Goal: Task Accomplishment & Management: Complete application form

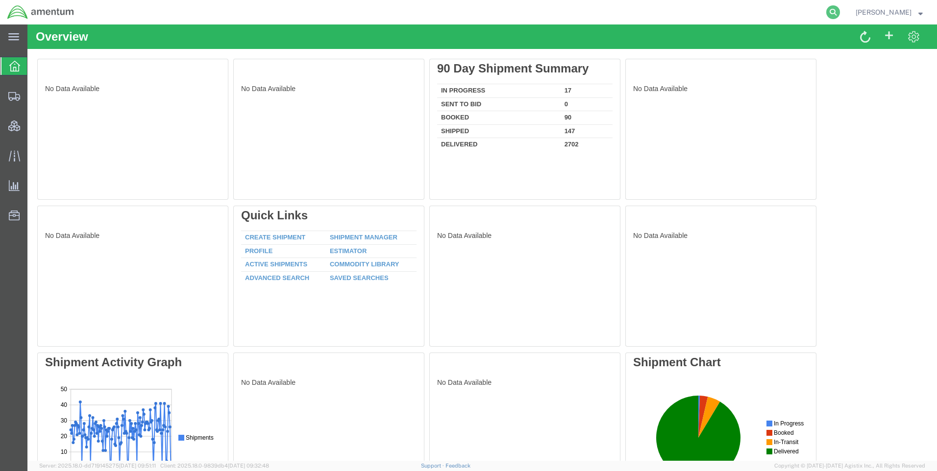
click at [840, 12] on icon at bounding box center [833, 12] width 14 height 14
paste input "1236.00"
type input "1236.00"
drag, startPoint x: 656, startPoint y: 11, endPoint x: 530, endPoint y: 8, distance: 126.0
click at [530, 8] on div "1236.00" at bounding box center [461, 12] width 760 height 24
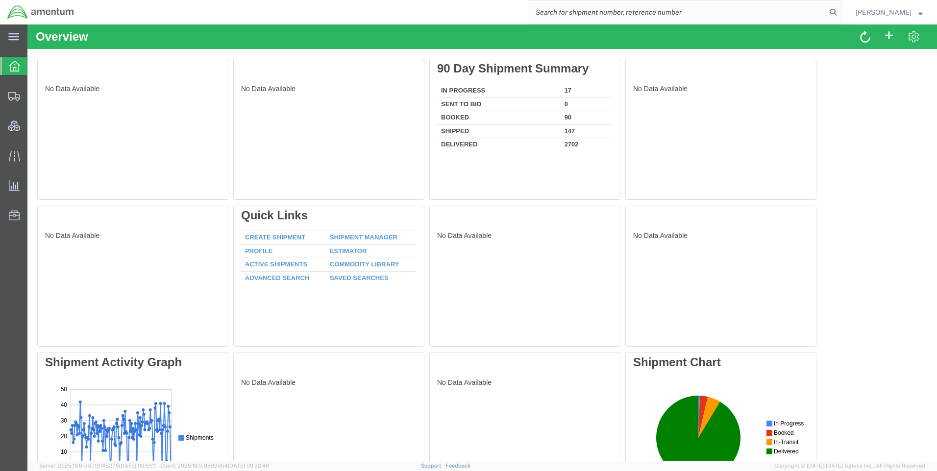
paste input "DCO-25255-168077"
type input "DCO-25255-168077"
click at [840, 11] on icon at bounding box center [833, 12] width 14 height 14
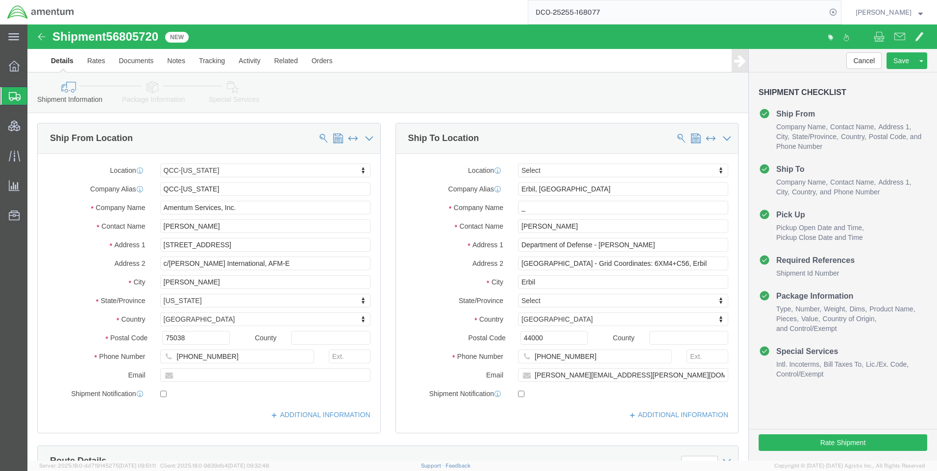
select select "42668"
select select
click input "_"
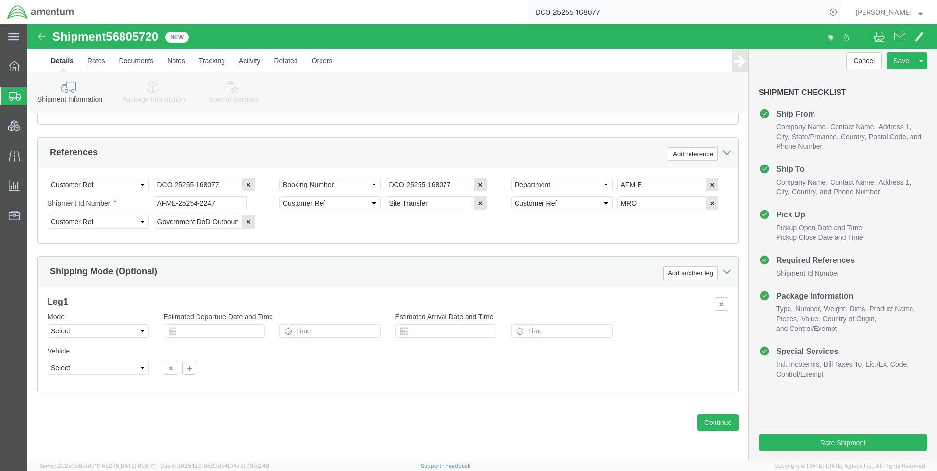
scroll to position [422, 0]
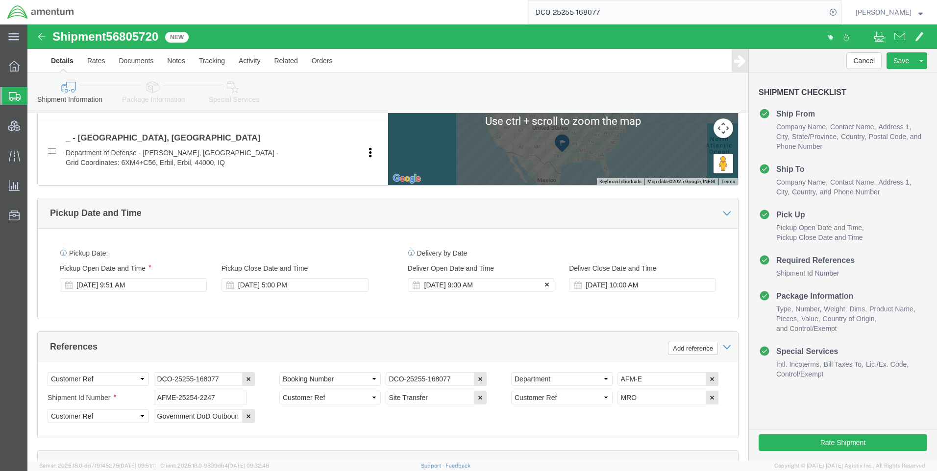
type input "__"
click icon
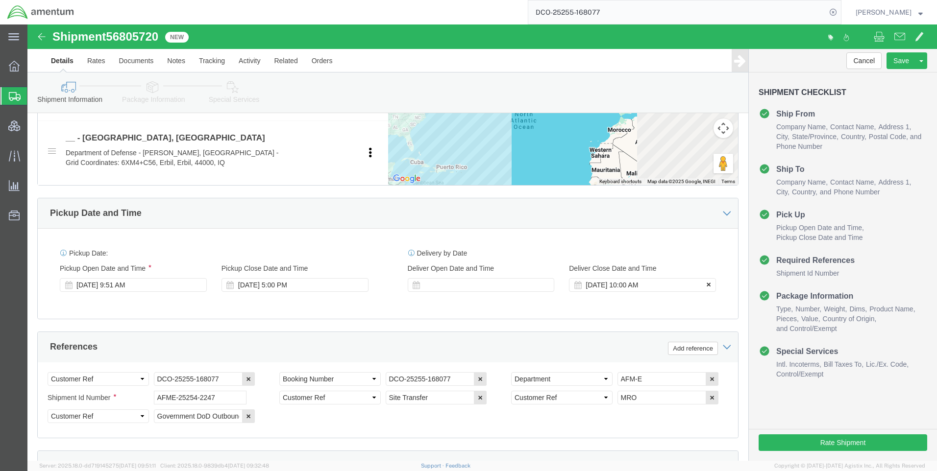
click icon
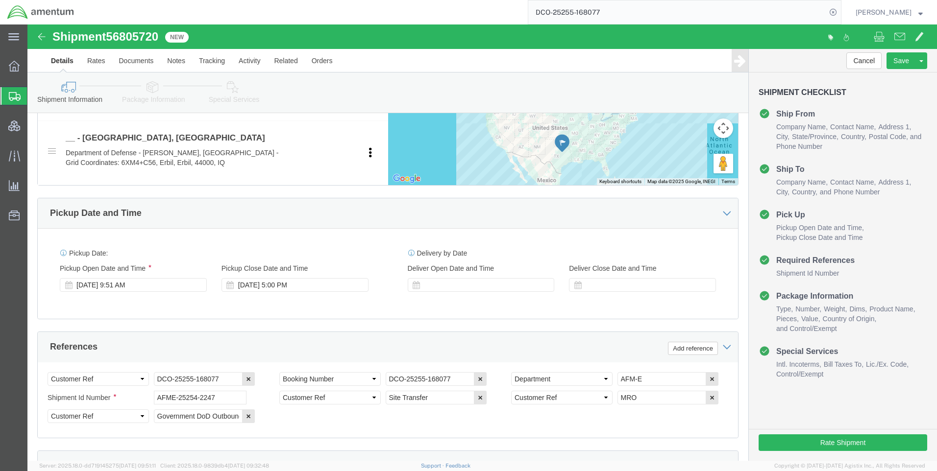
click icon
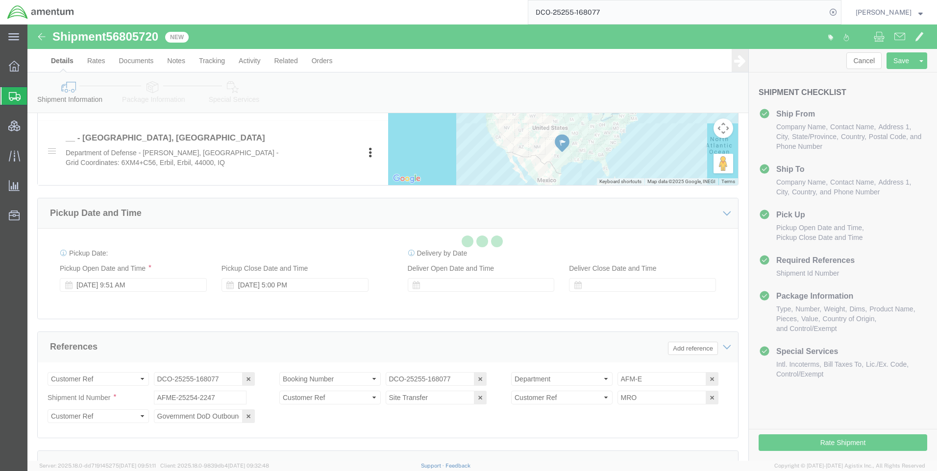
select select
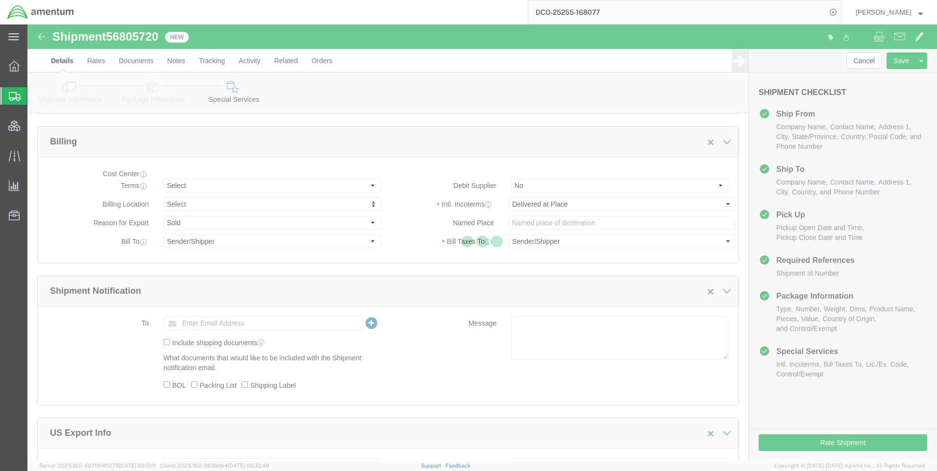
select select "DEPARTMENT"
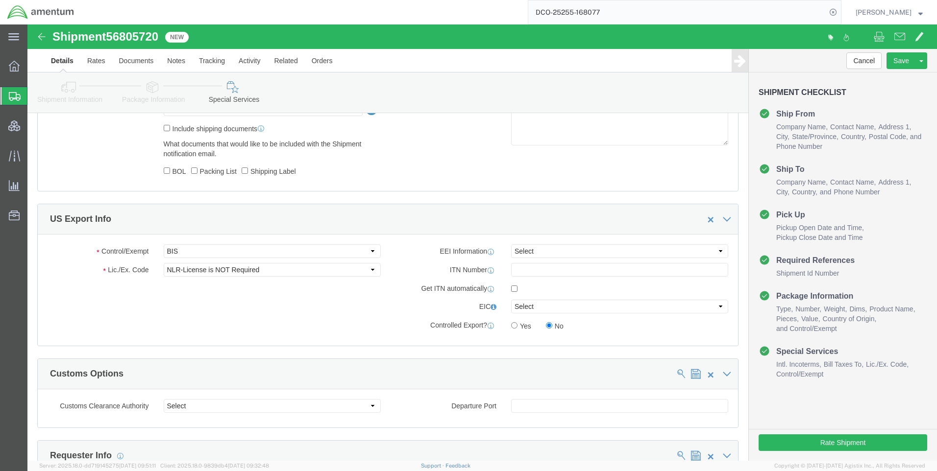
scroll to position [618, 0]
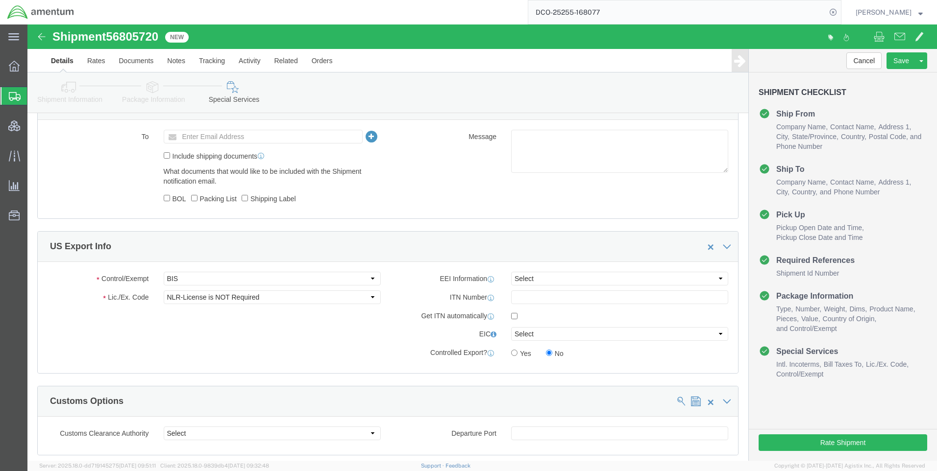
click div "Control/Exempt Select ATF BIS DEA EPA FDA FTR ITAR OFAC Other (OPA) Lic./Ex. Co…"
click select "Select ATF BIS DEA EPA FDA FTR ITAR OFAC Other (OPA)"
select select "FTR"
click select "Select ATF BIS DEA EPA FDA FTR ITAR OFAC Other (OPA)"
drag, startPoint x: 171, startPoint y: 272, endPoint x: 172, endPoint y: 264, distance: 8.3
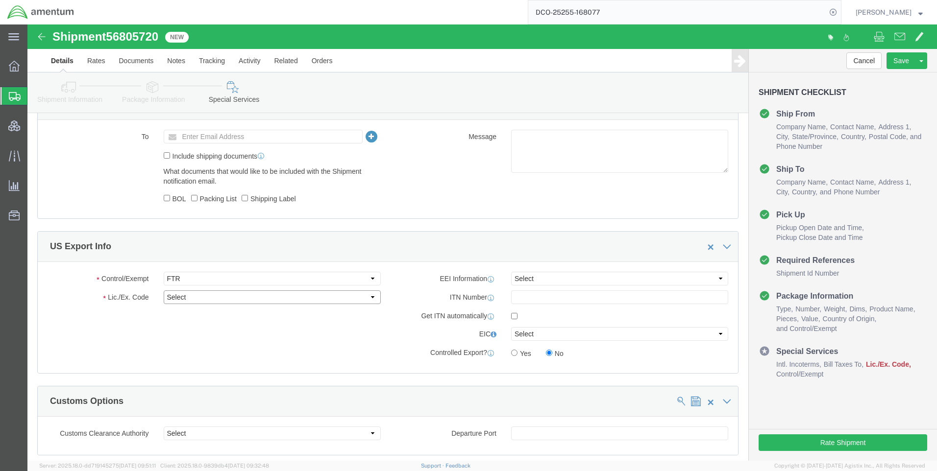
click select "Select 30.2(d)(2) 30.36 30.37(a) 30.37(f) 30.37(g) 30.37(h) 30.37(i) 30.37(j) 3…"
select select "30.37(a)"
click select "Select 30.2(d)(2) 30.36 30.37(a) 30.37(f) 30.37(g) 30.37(h) 30.37(i) 30.37(j) 3…"
click select "Select AES-Direct EEI Carrier File EEI EEI Exempt"
select select "EXEM"
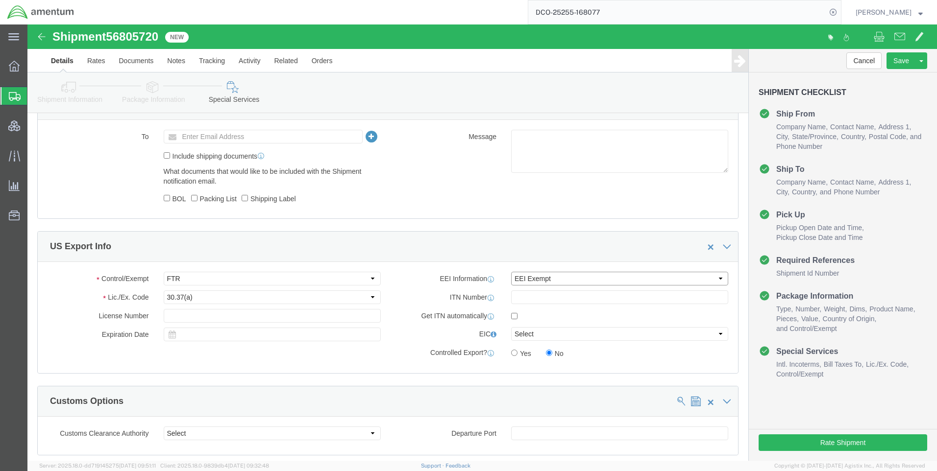
click select "Select AES-Direct EEI Carrier File EEI EEI Exempt"
click button "Rate Shipment"
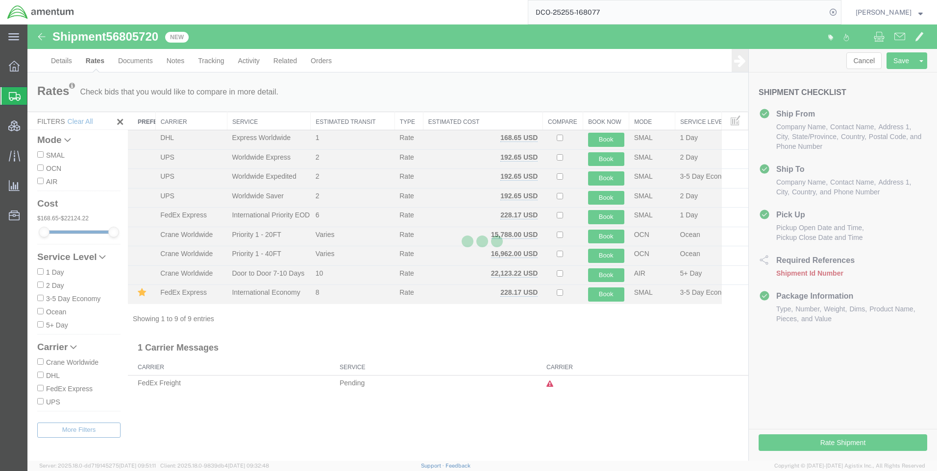
scroll to position [0, 0]
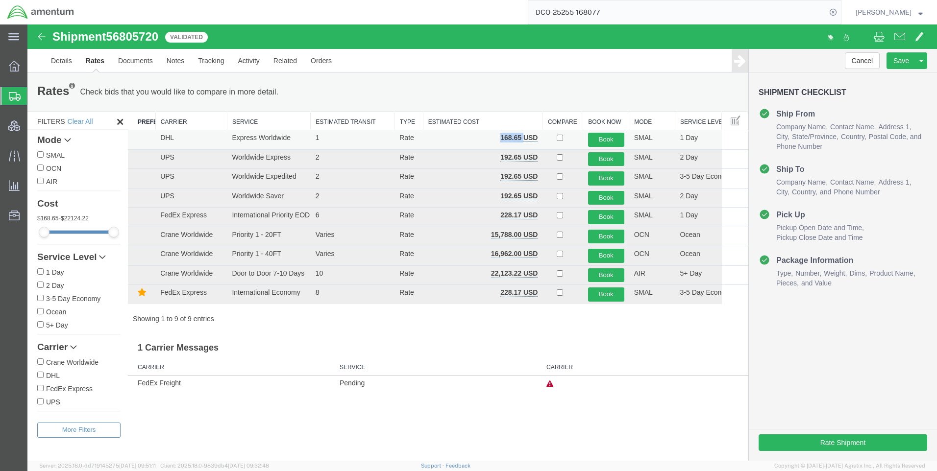
drag, startPoint x: 523, startPoint y: 135, endPoint x: 496, endPoint y: 136, distance: 27.0
click at [497, 136] on td "168.65 USD" at bounding box center [483, 140] width 120 height 20
copy b "168.65"
click at [840, 11] on icon at bounding box center [833, 12] width 14 height 14
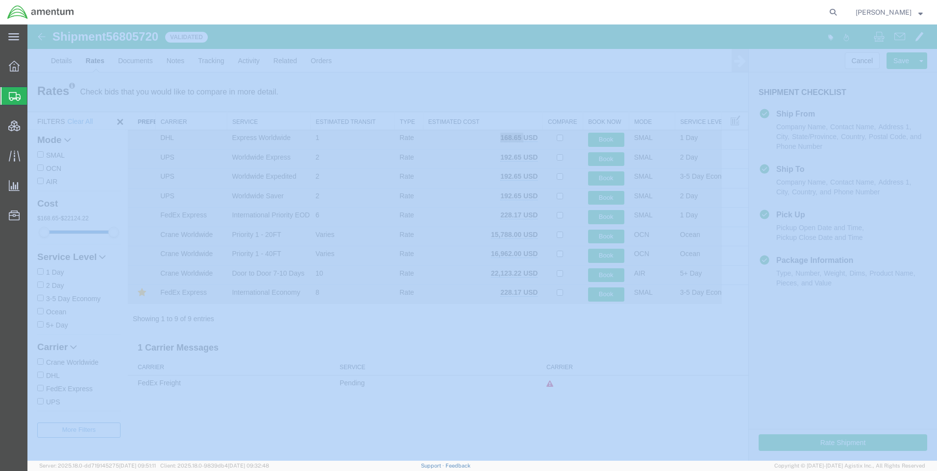
click at [840, 11] on icon at bounding box center [833, 12] width 14 height 14
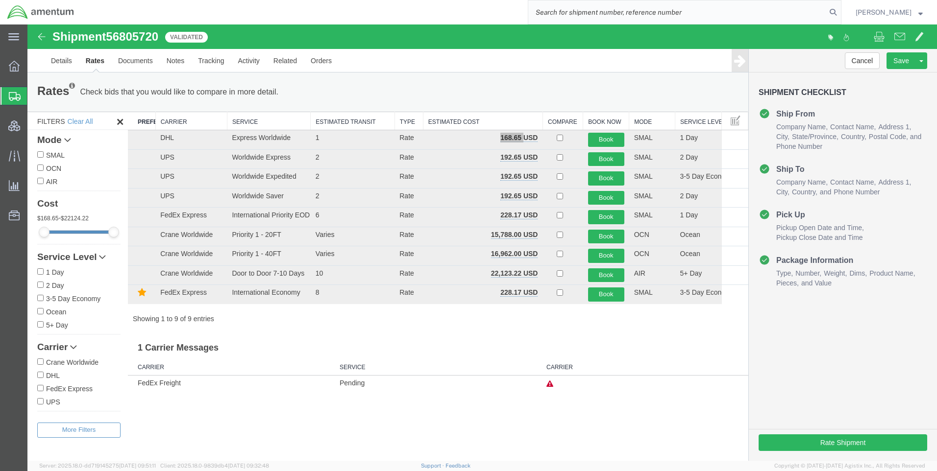
paste input "DCO-25255-168088"
type input "DCO-25255-168088"
click at [840, 9] on icon at bounding box center [833, 12] width 14 height 14
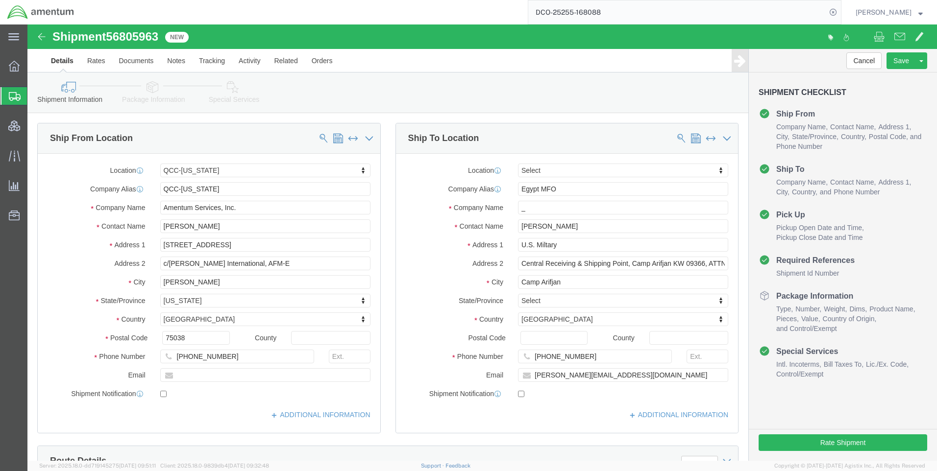
select select "42668"
drag, startPoint x: 510, startPoint y: 175, endPoint x: 510, endPoint y: 185, distance: 9.3
click div "Location Select Select My Profile Location 1002-4122-6 1006-5256-0 1026-8910-0 …"
click input "_"
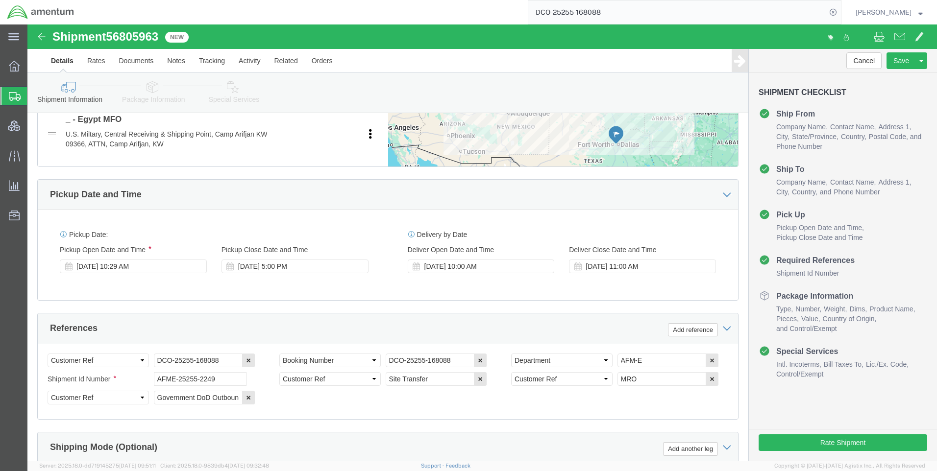
scroll to position [441, 0]
type input "__"
click icon
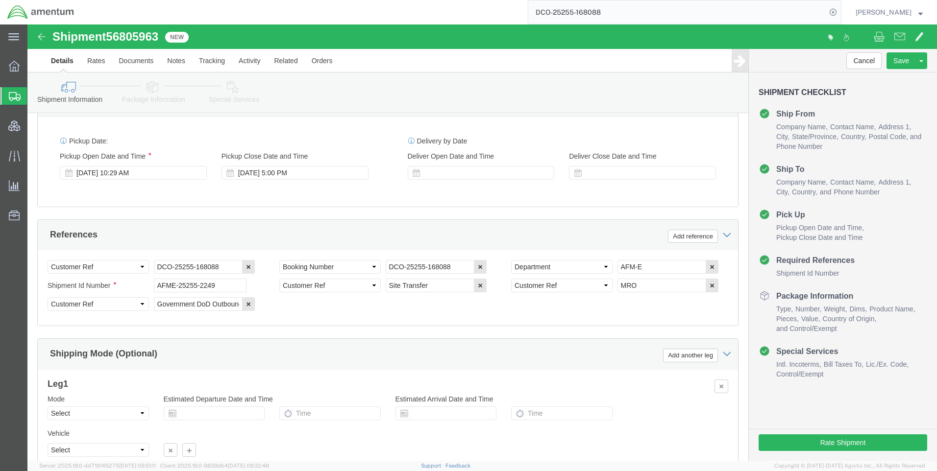
scroll to position [618, 0]
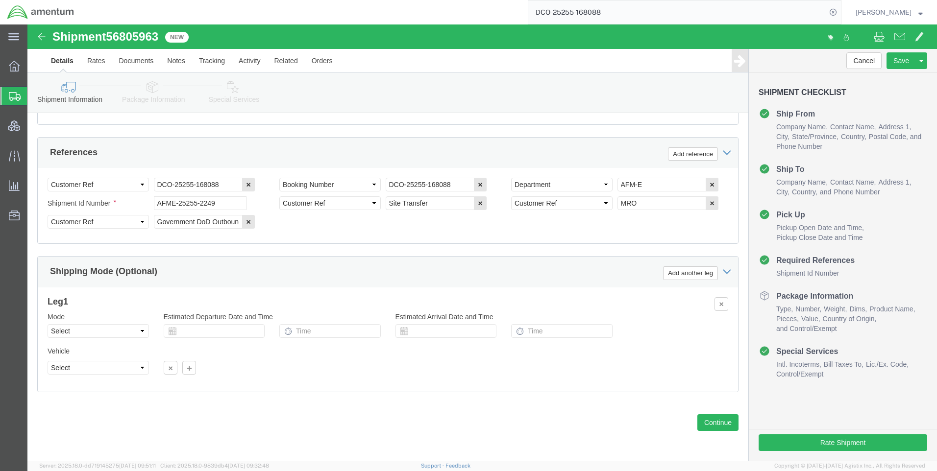
click icon
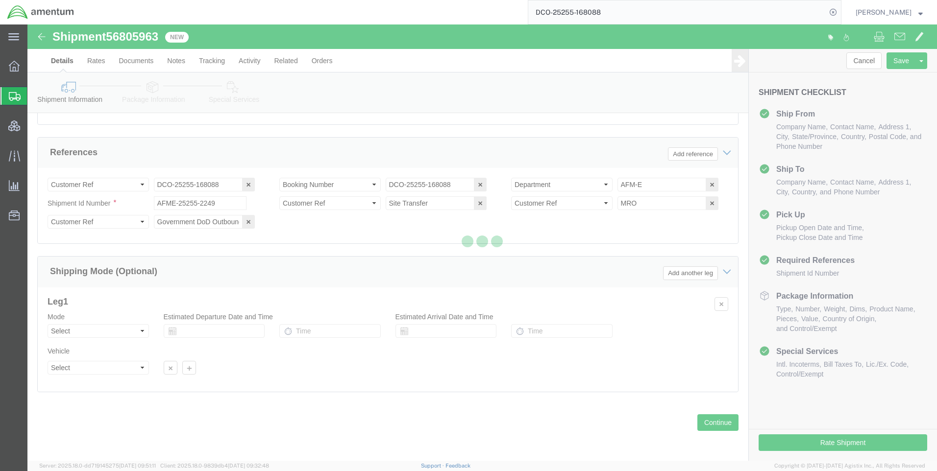
select select
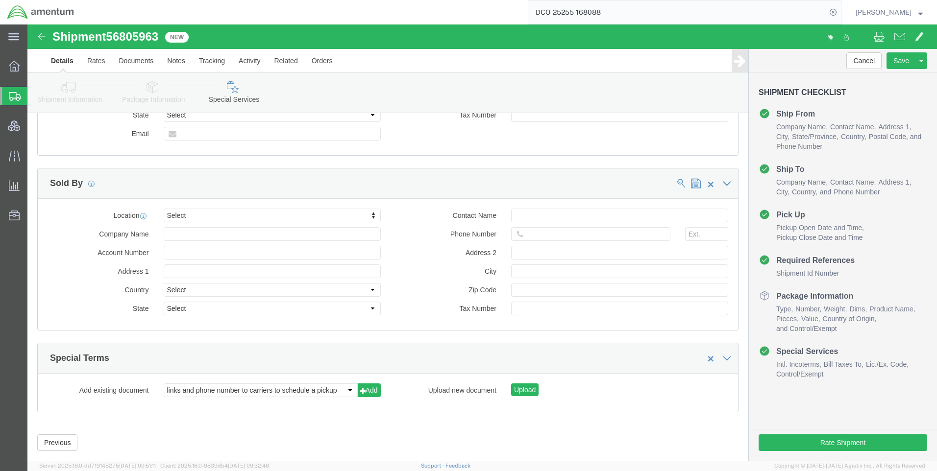
select select "DEPARTMENT"
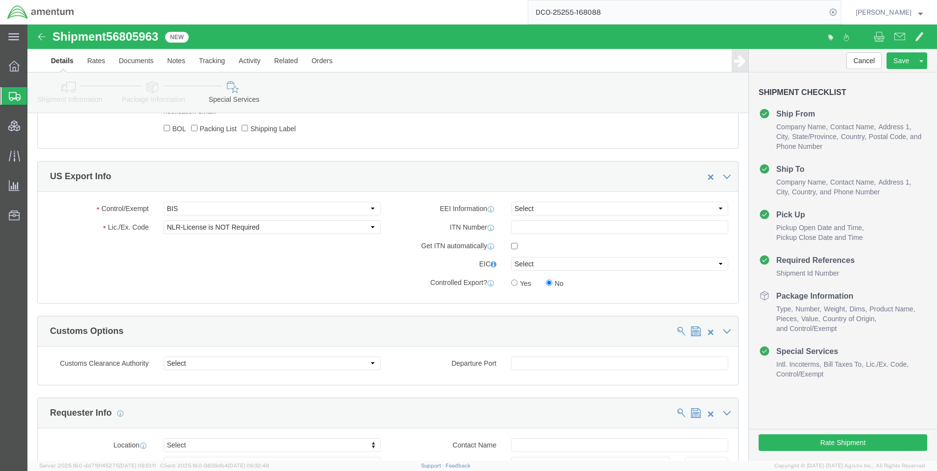
scroll to position [670, 0]
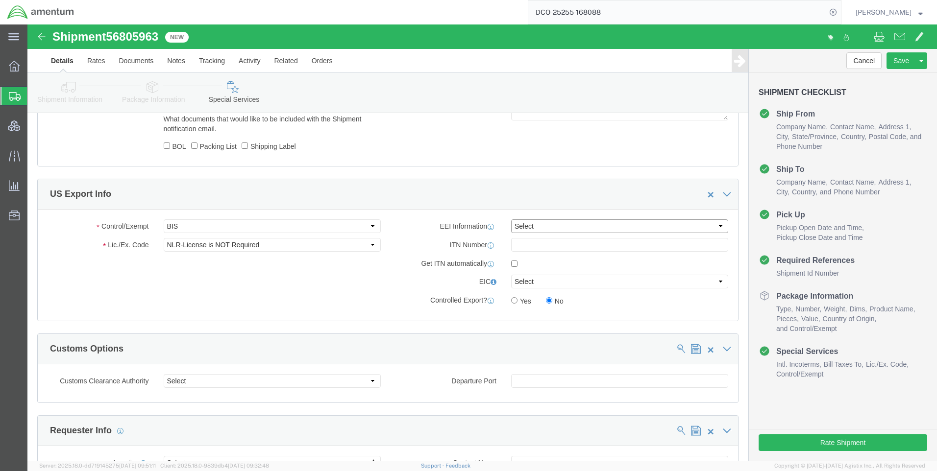
drag, startPoint x: 512, startPoint y: 201, endPoint x: 510, endPoint y: 210, distance: 9.6
click select "Select AES-Direct EEI Carrier File EEI EEI Exempt"
select select "CFIL"
click select "Select AES-Direct EEI Carrier File EEI EEI Exempt"
click button "Rate Shipment"
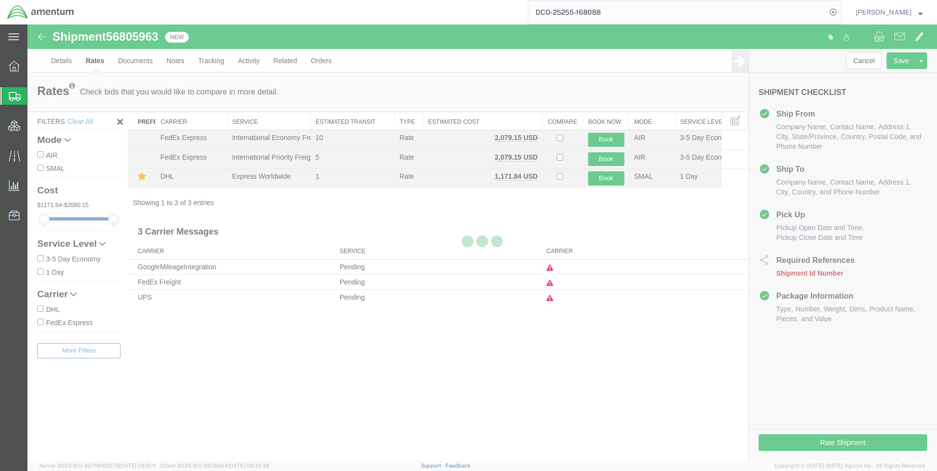
scroll to position [0, 0]
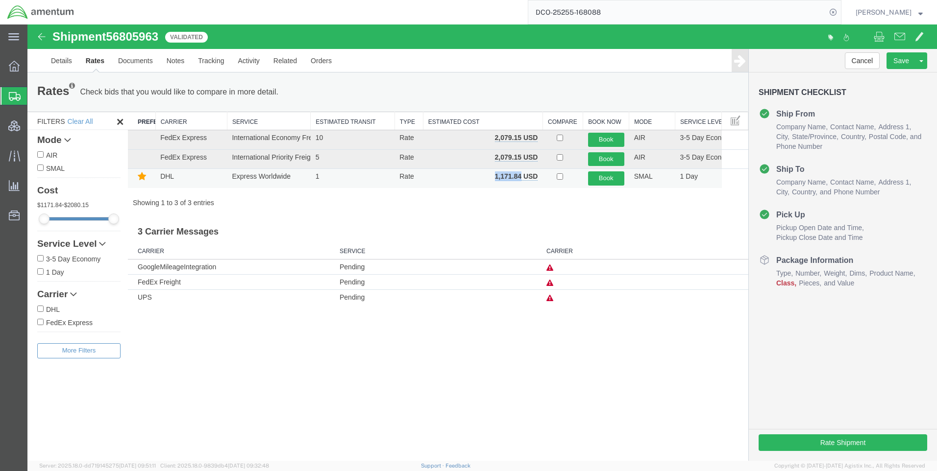
drag, startPoint x: 522, startPoint y: 176, endPoint x: 487, endPoint y: 176, distance: 34.8
click at [487, 176] on td "1,171.84 USD" at bounding box center [483, 178] width 120 height 19
copy b "1,171.84"
click at [840, 14] on icon at bounding box center [833, 12] width 14 height 14
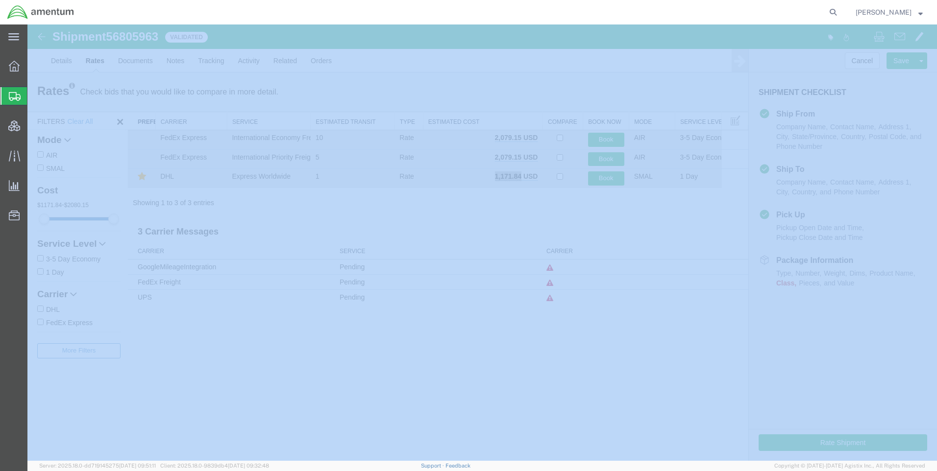
click at [840, 14] on icon at bounding box center [833, 12] width 14 height 14
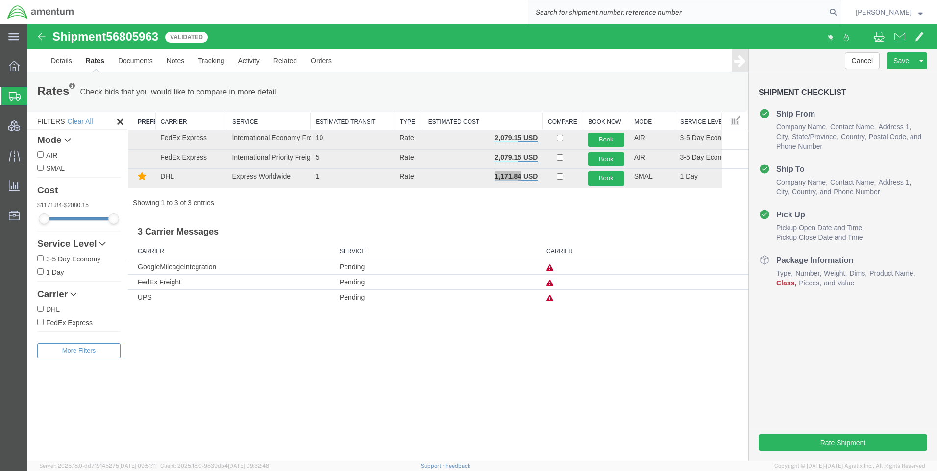
paste input "DCO-25255-168093"
click at [840, 9] on icon at bounding box center [833, 12] width 14 height 14
type input "DCO-25255-168093"
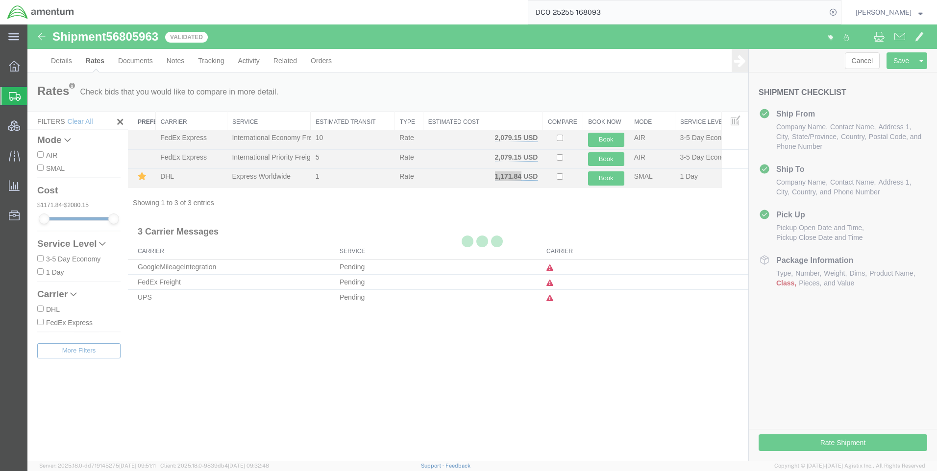
select select "42668"
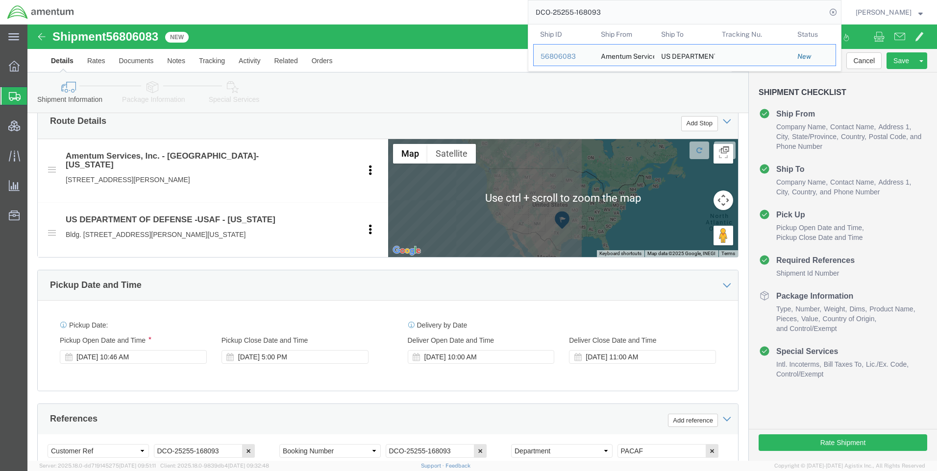
scroll to position [392, 0]
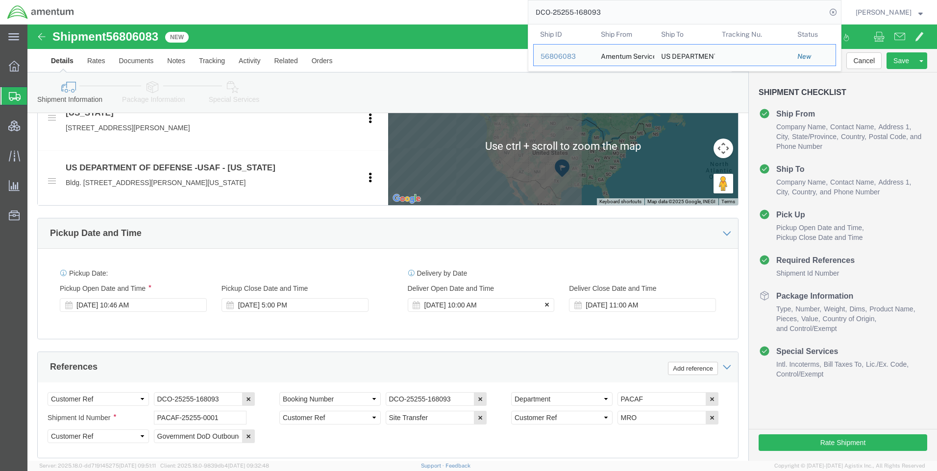
click icon
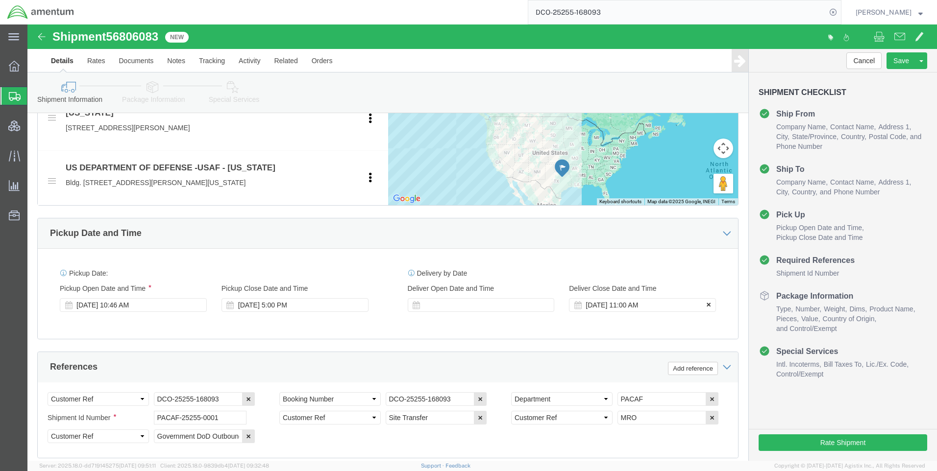
click icon
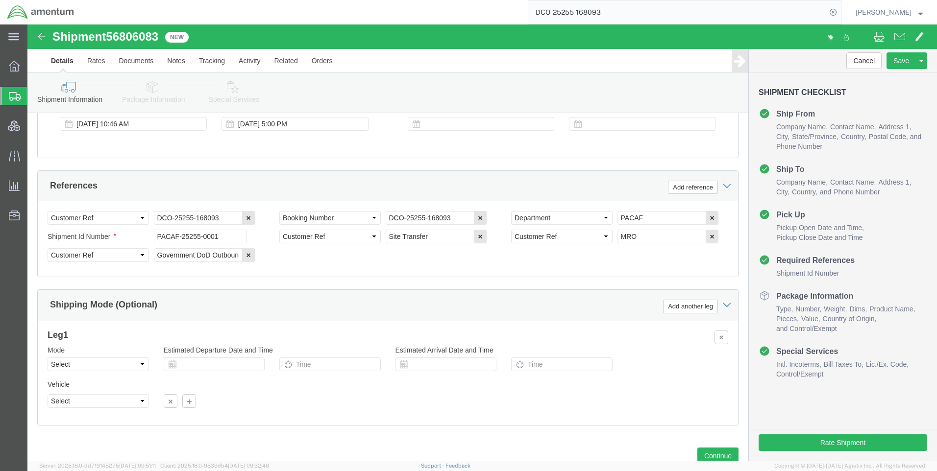
scroll to position [618, 0]
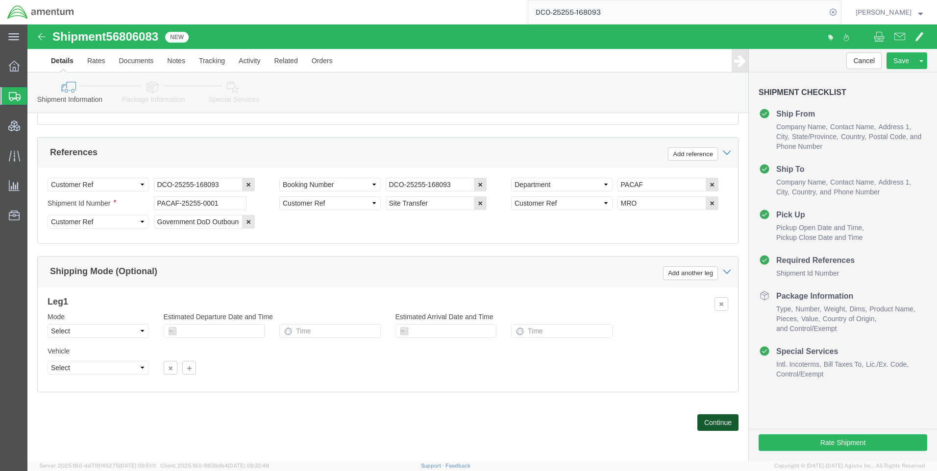
click button "Continue"
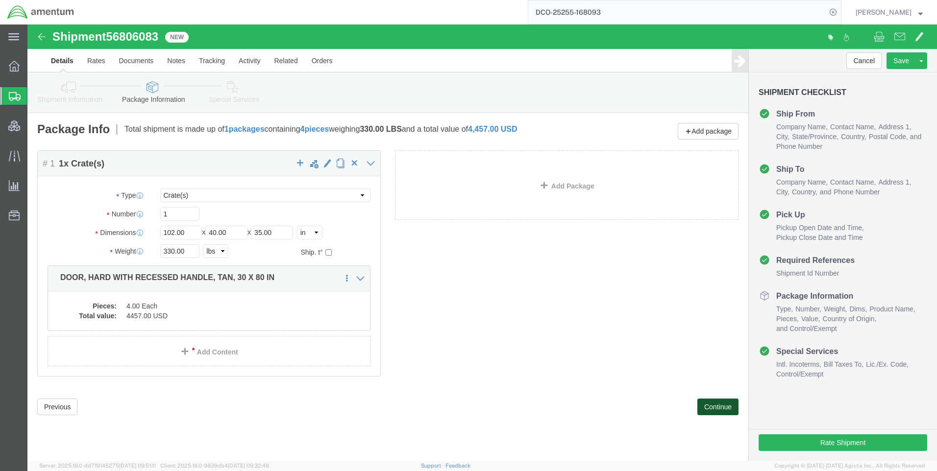
click button "Continue"
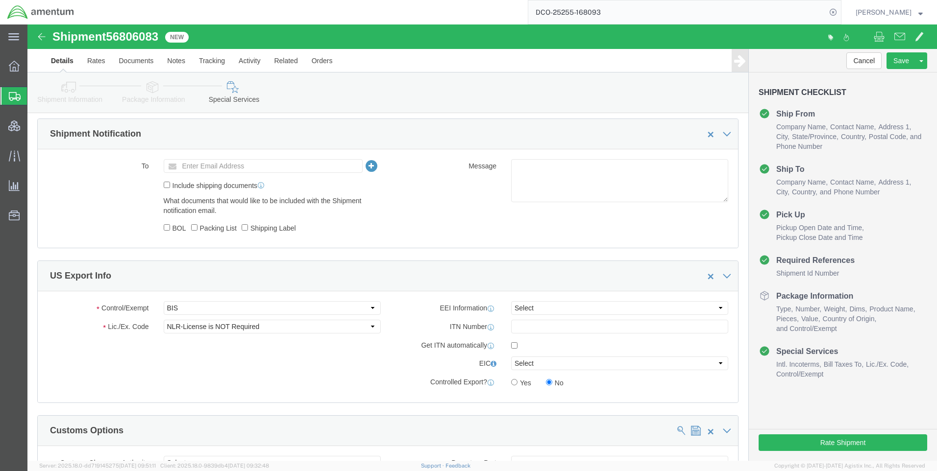
scroll to position [588, 0]
click select "Select AES-Direct EEI Carrier File EEI EEI Exempt"
select select "CFIL"
click select "Select AES-Direct EEI Carrier File EEI EEI Exempt"
click button "Rate Shipment"
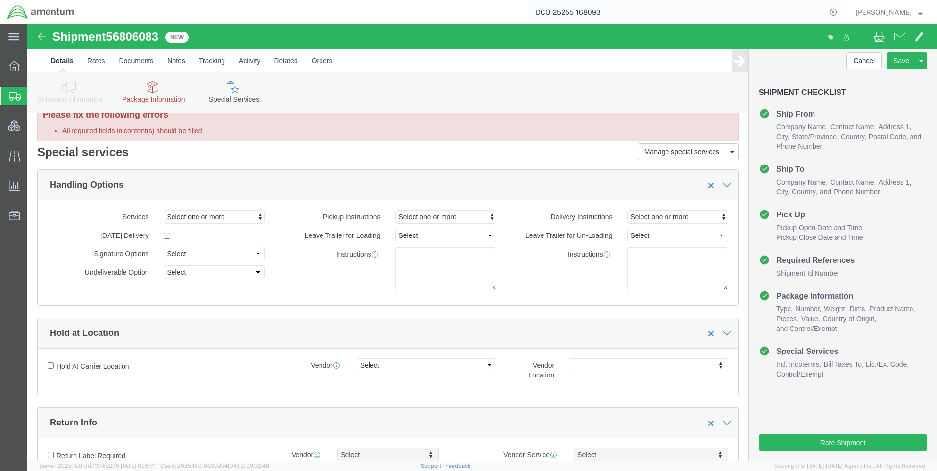
scroll to position [0, 0]
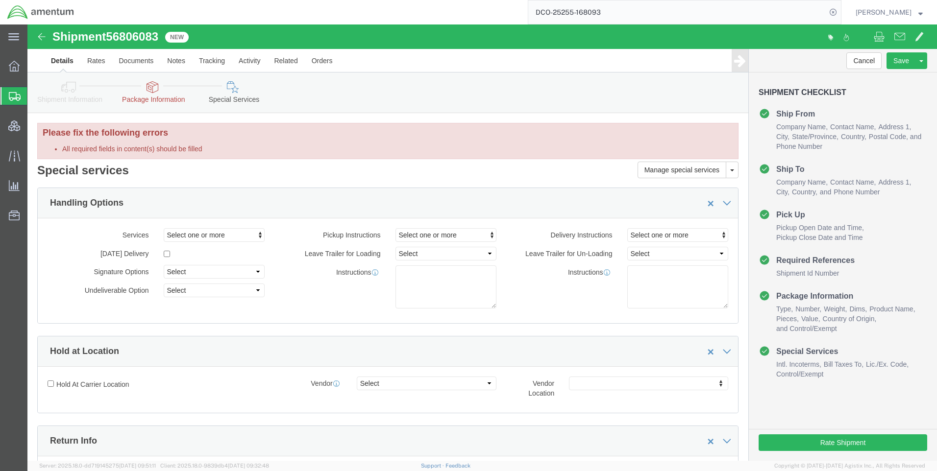
click link "Shipment Information"
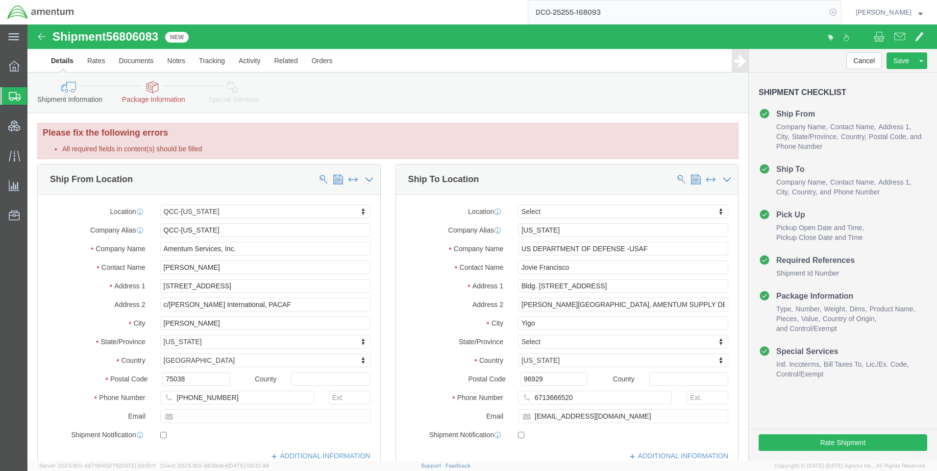
click at [840, 11] on icon at bounding box center [833, 12] width 14 height 14
click at [37, 7] on img at bounding box center [41, 12] width 68 height 15
